Goal: Task Accomplishment & Management: Manage account settings

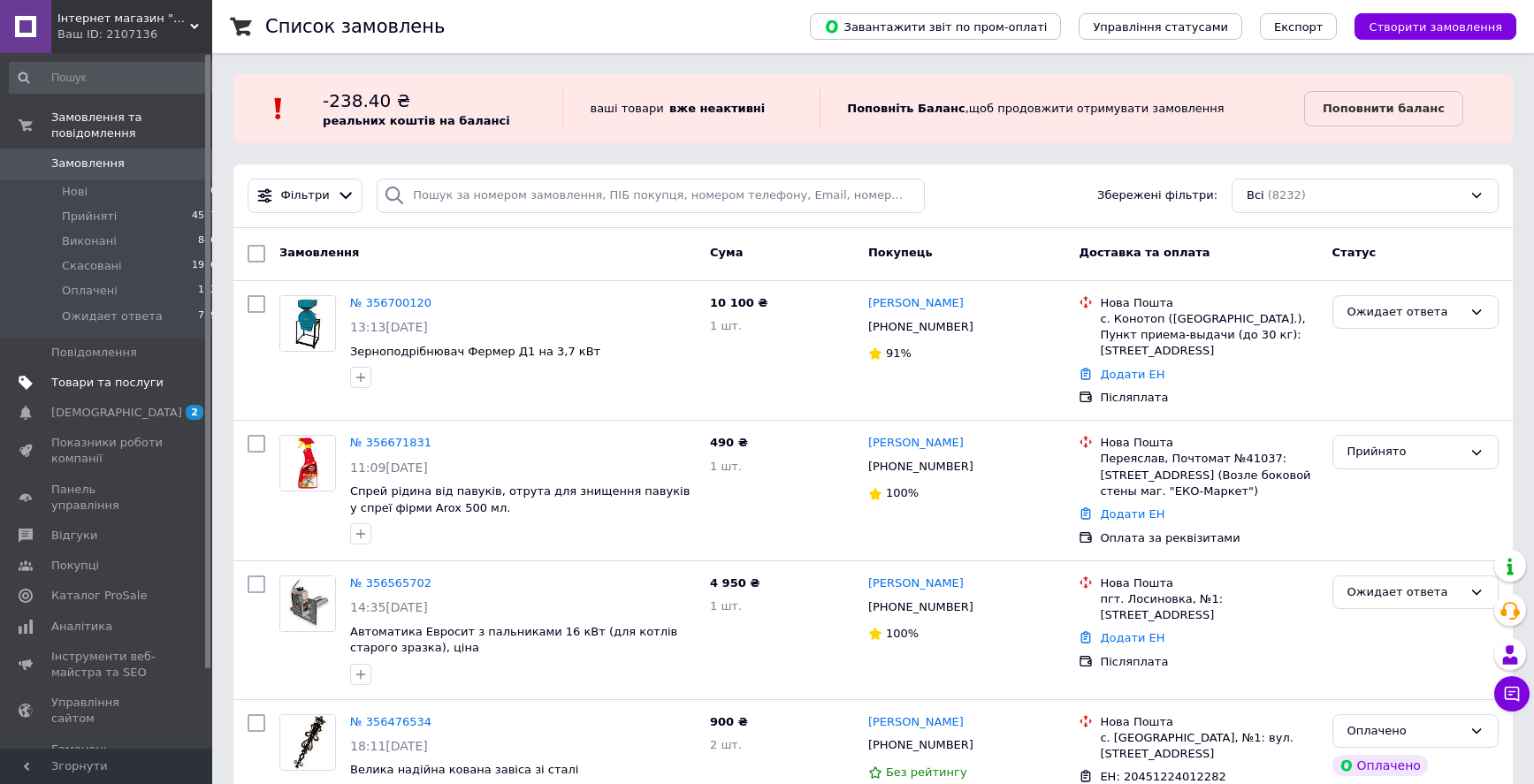
click at [93, 375] on span "Товари та послуги" at bounding box center [107, 383] width 112 height 16
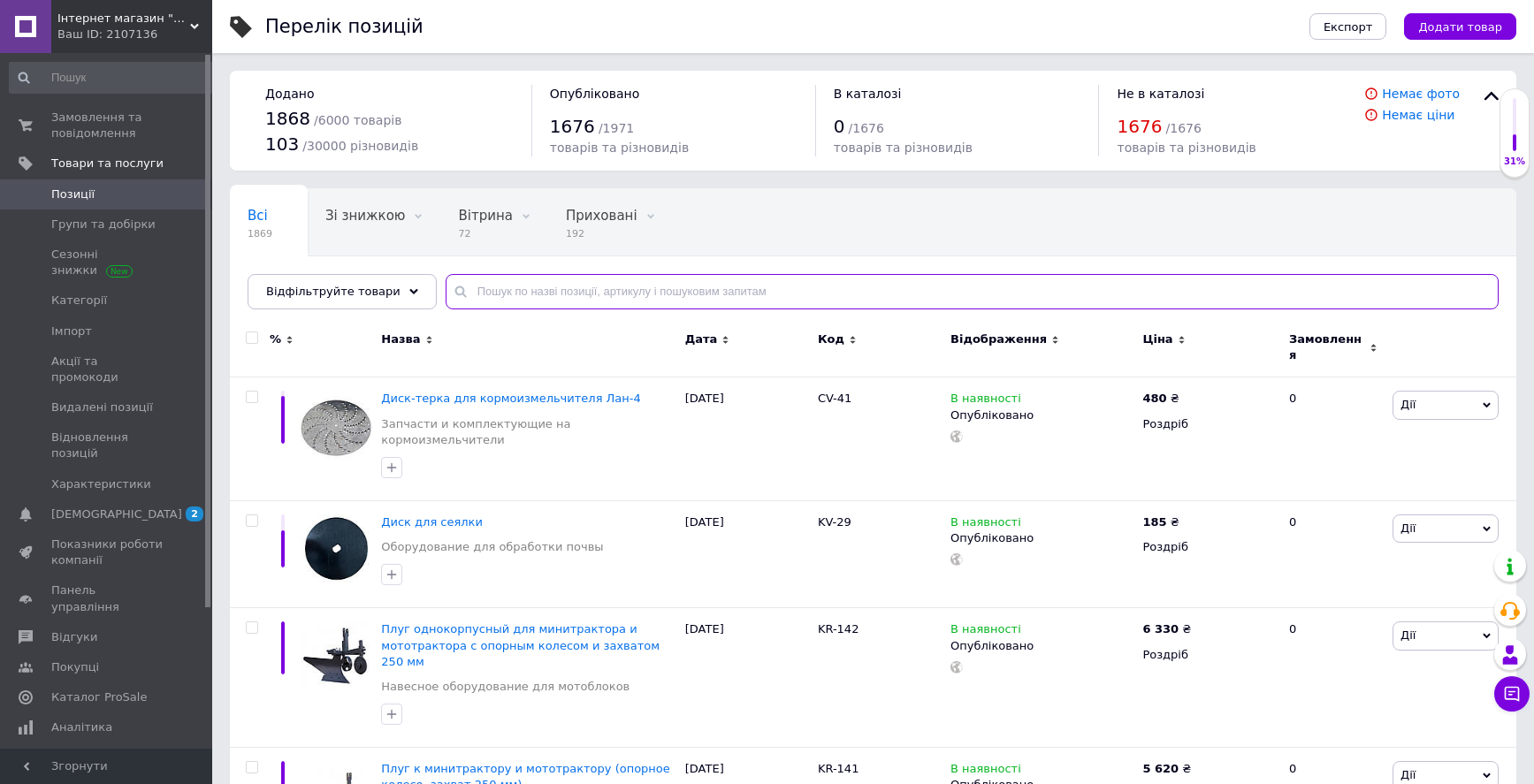
click at [588, 293] on input "text" at bounding box center [972, 291] width 1053 height 35
click at [1184, 392] on icon at bounding box center [1189, 397] width 11 height 11
click at [1232, 370] on input "480" at bounding box center [1270, 378] width 134 height 35
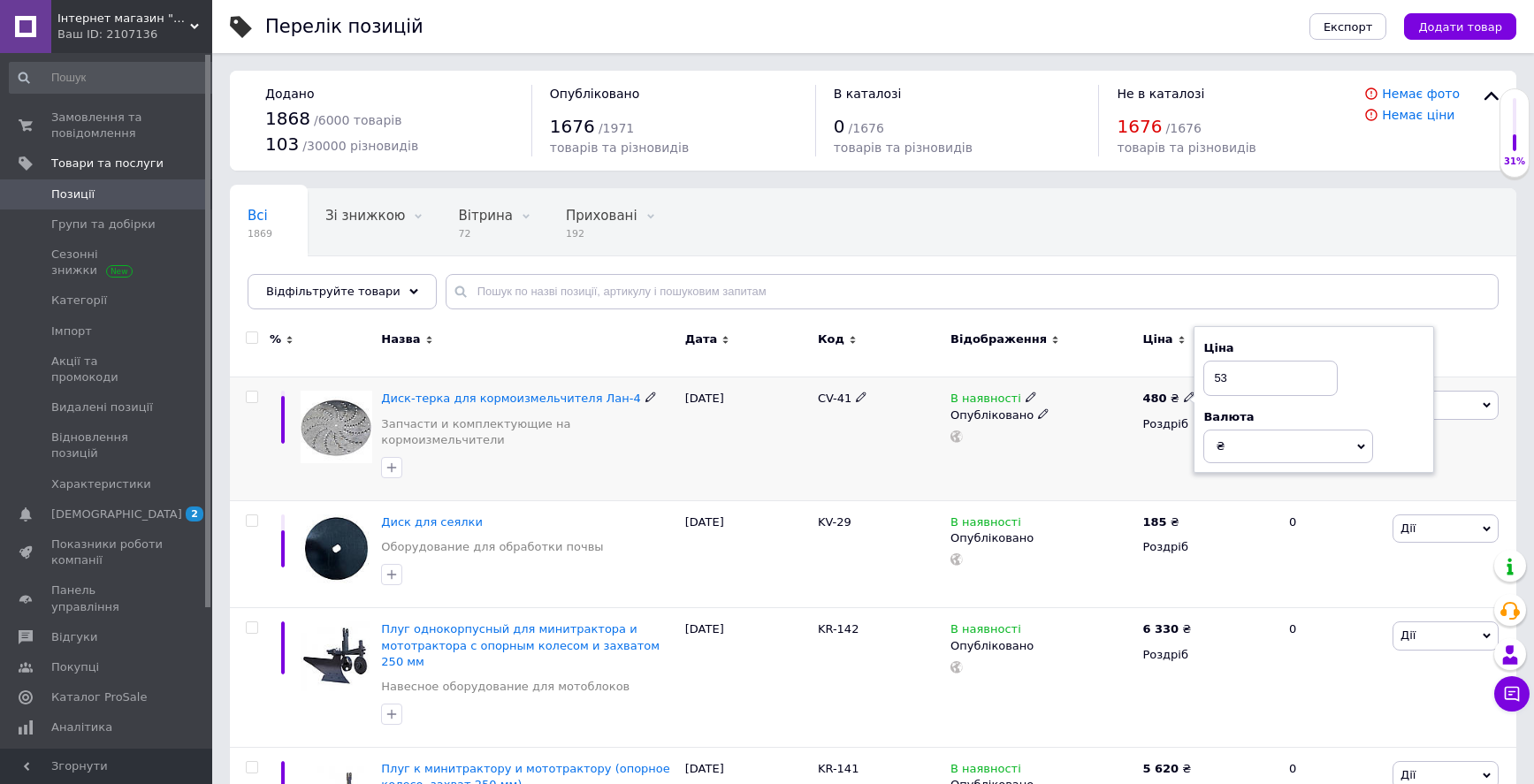
type input "530"
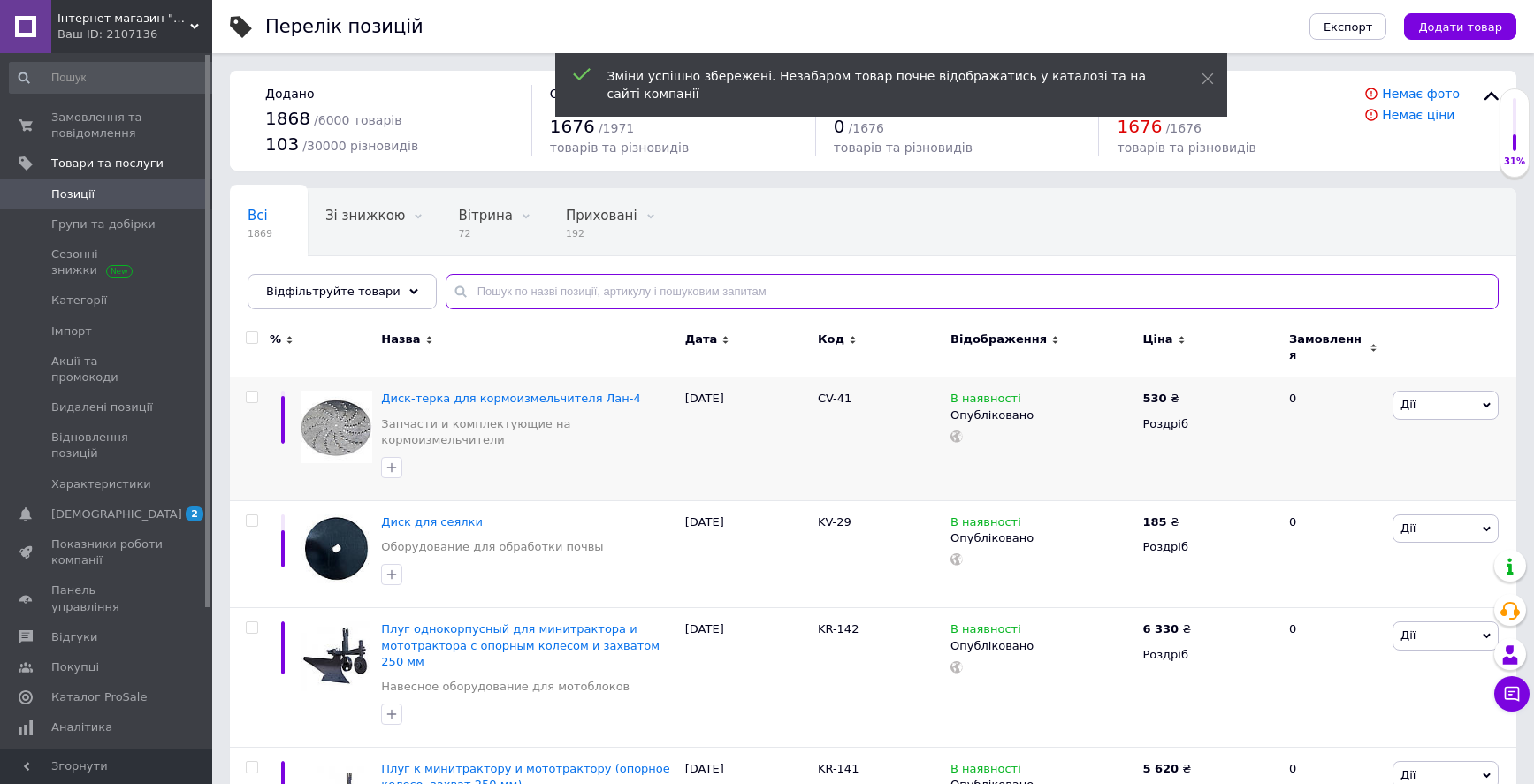
click at [671, 293] on input "text" at bounding box center [972, 291] width 1053 height 35
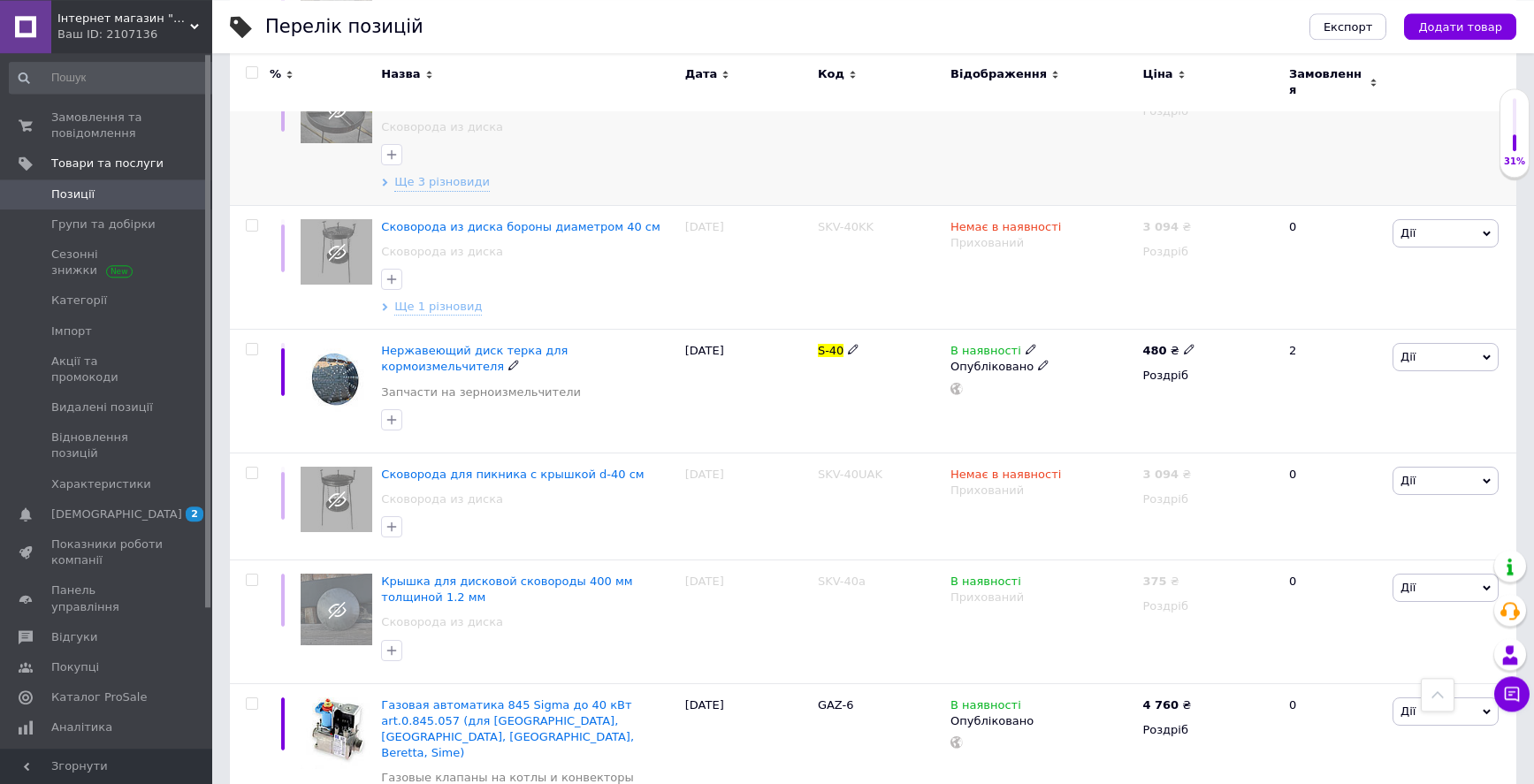
scroll to position [855, 0]
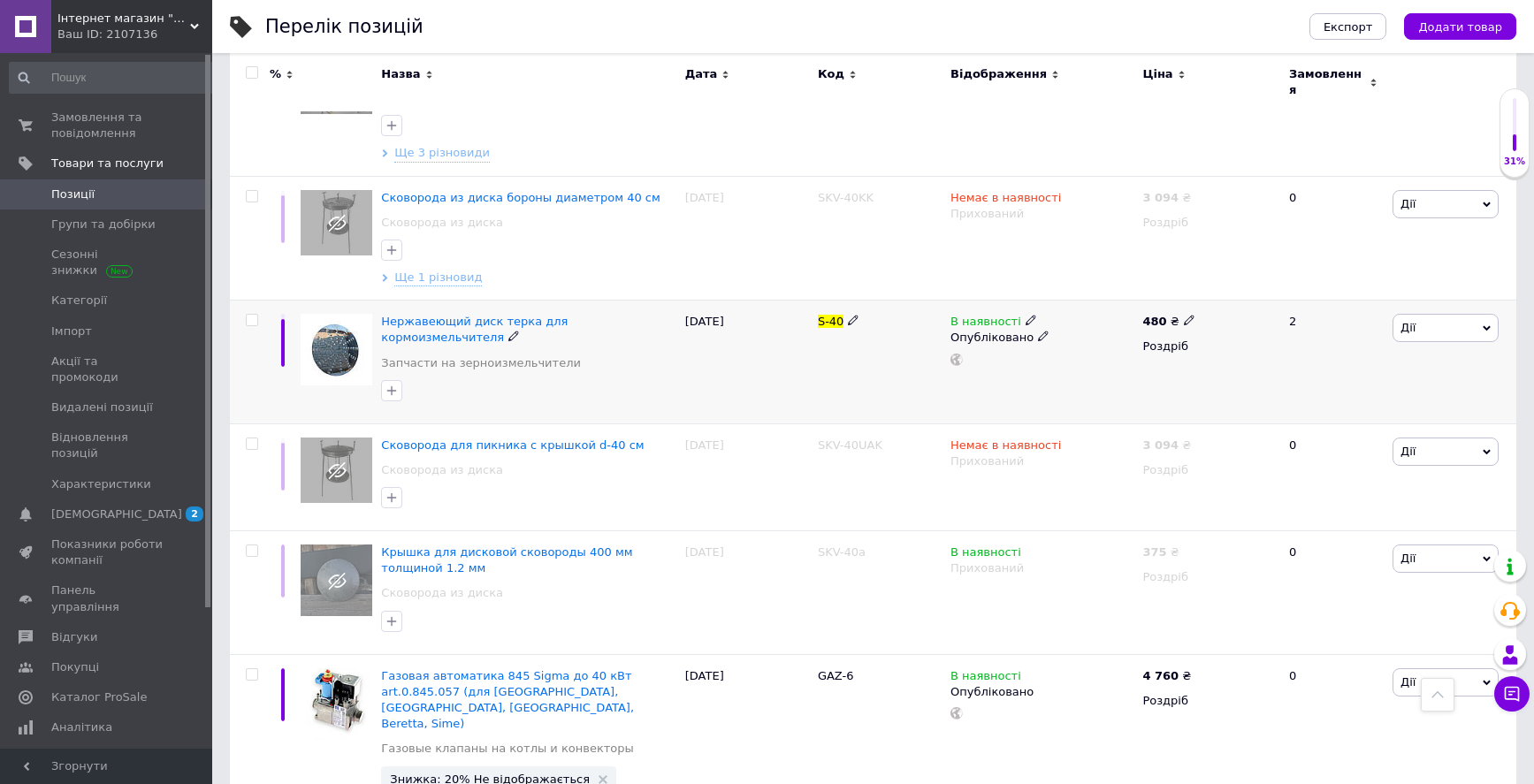
type input "s-40"
click at [1184, 316] on use at bounding box center [1189, 321] width 10 height 10
click at [1241, 284] on input "480" at bounding box center [1270, 301] width 134 height 35
type input "530"
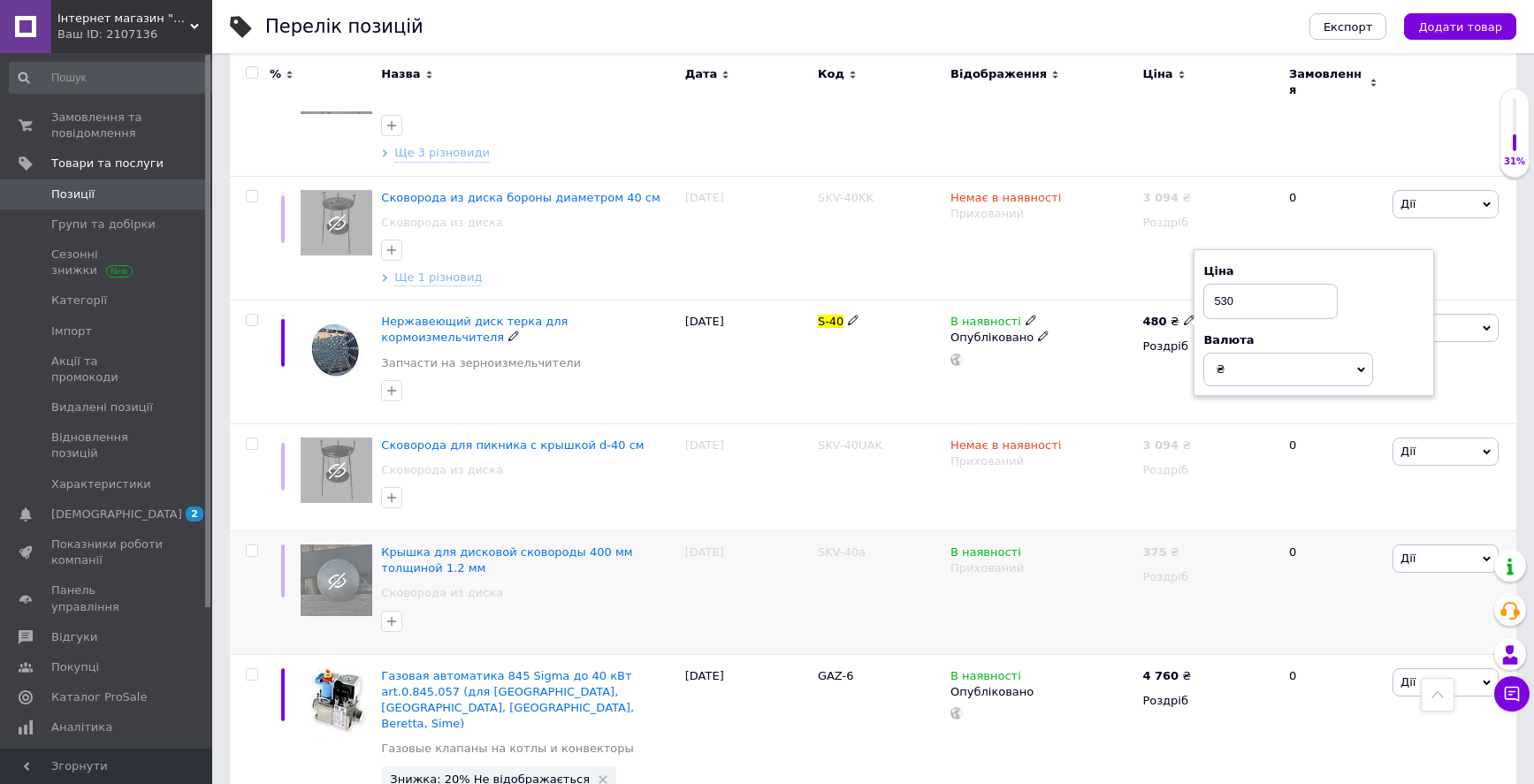
scroll to position [854, 0]
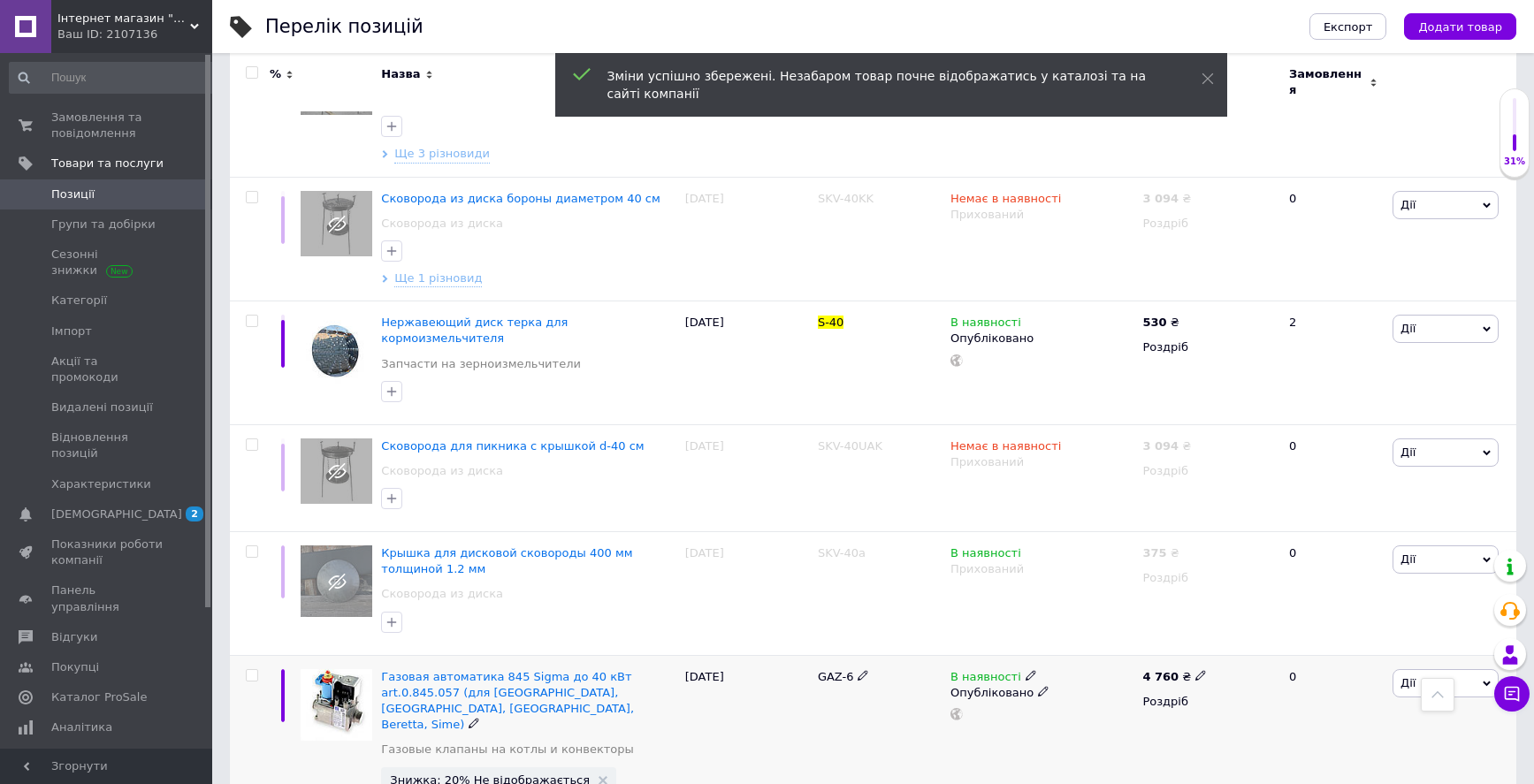
click at [1025, 670] on icon at bounding box center [1030, 675] width 11 height 11
drag, startPoint x: 1050, startPoint y: 641, endPoint x: 1055, endPoint y: 651, distance: 10.7
click at [1053, 677] on li "Немає в наявності" at bounding box center [1127, 689] width 168 height 25
click at [856, 712] on div "GAZ-6" at bounding box center [879, 748] width 133 height 187
